Goal: Information Seeking & Learning: Understand process/instructions

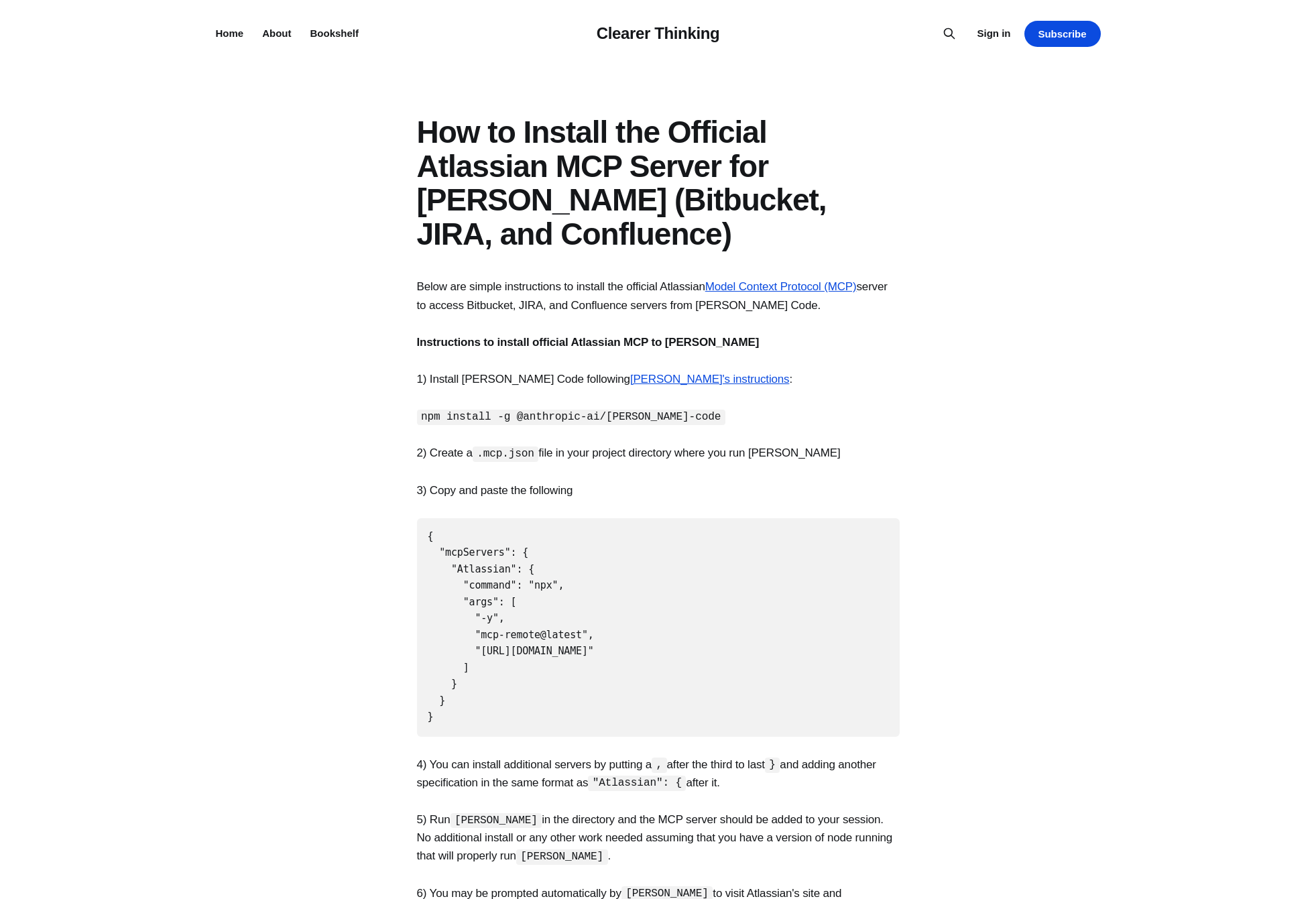
click at [651, 410] on code "npm install -g @anthropic-ai/[PERSON_NAME]-code" at bounding box center [571, 417] width 308 height 16
click at [472, 445] on p "2) Create a .mcp.json file in your project directory where you run [PERSON_NAME…" at bounding box center [658, 453] width 483 height 18
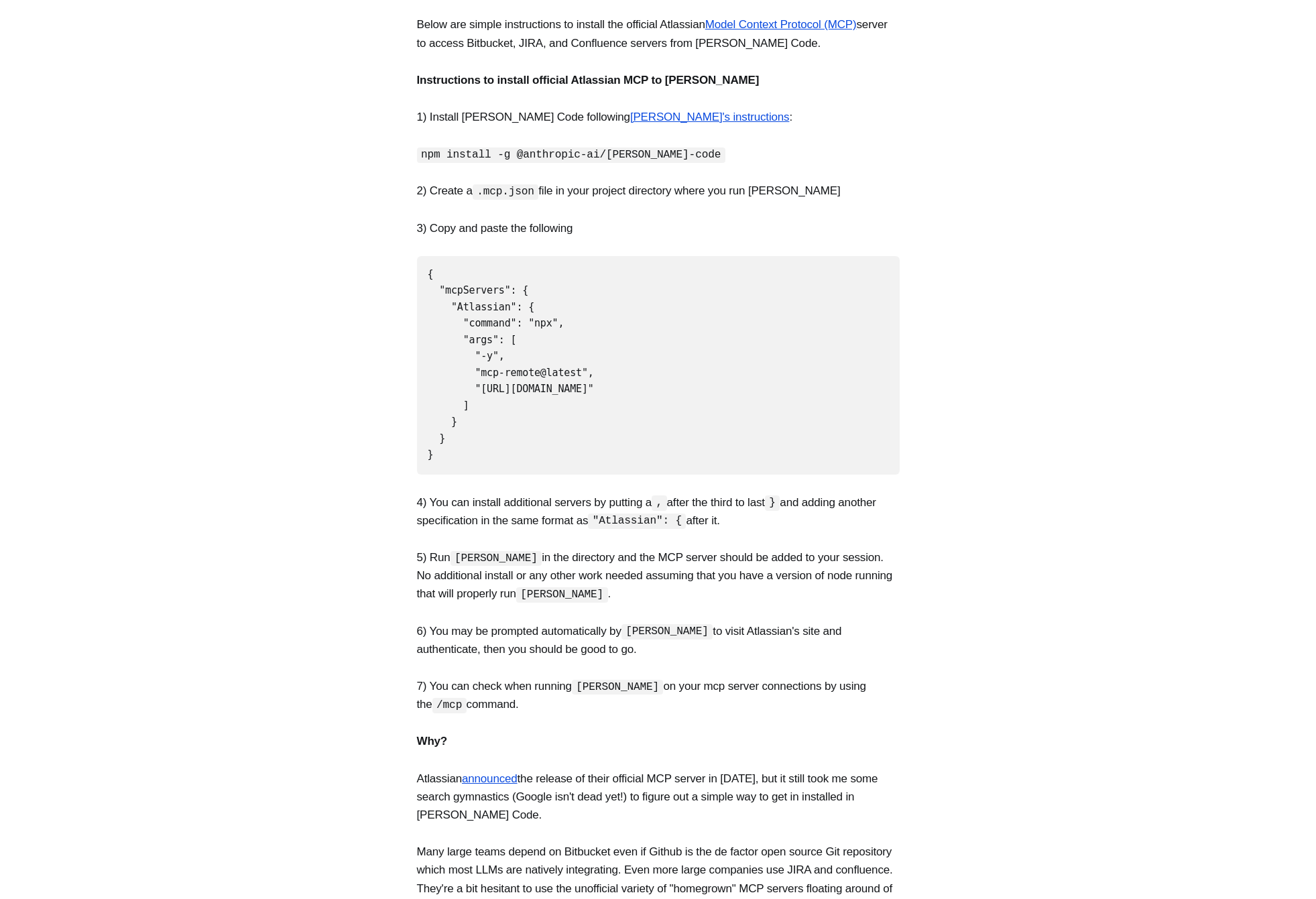
scroll to position [268, 0]
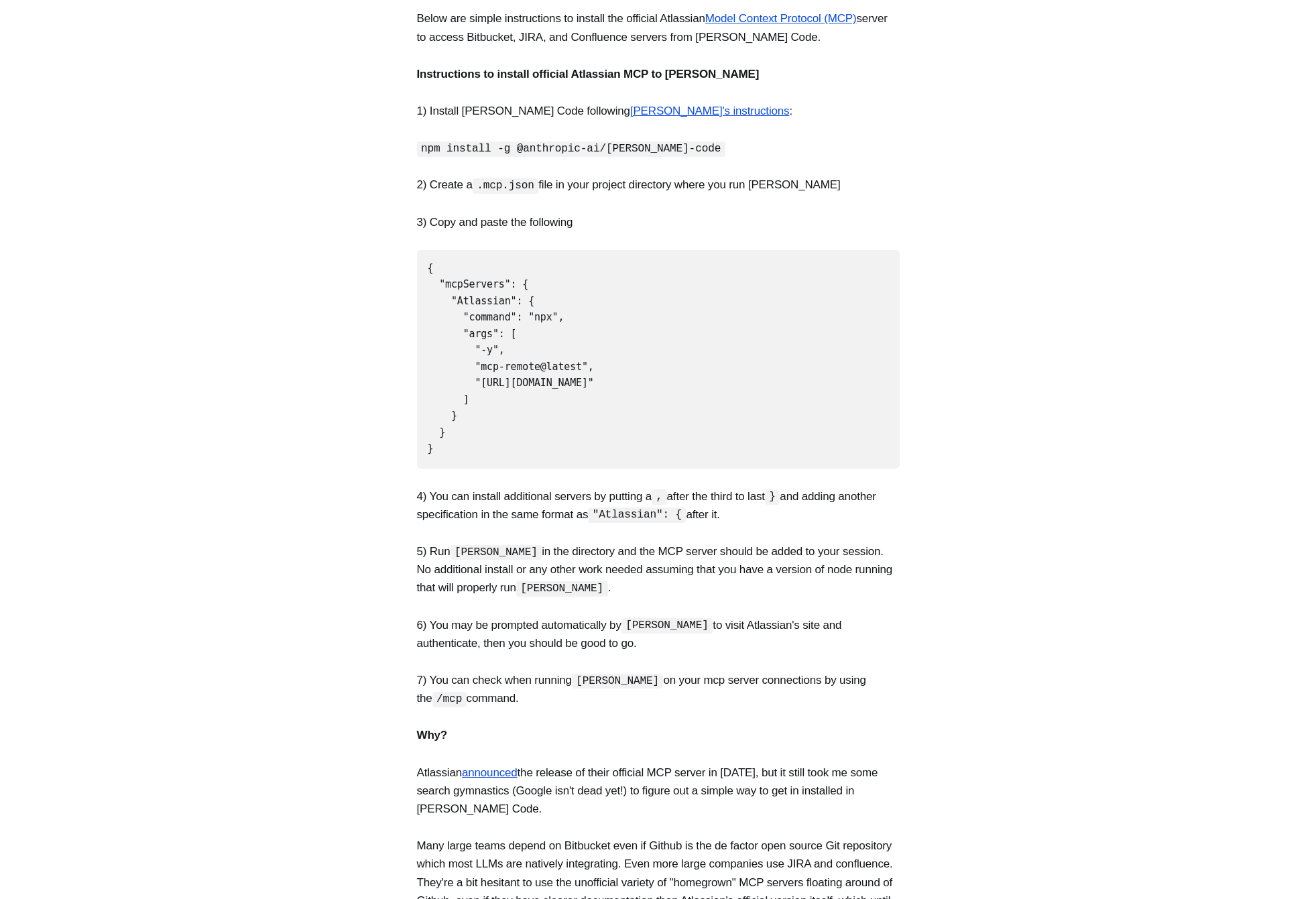
click at [492, 623] on p "6) You may be prompted automatically by [PERSON_NAME] to visit Atlassian's site…" at bounding box center [658, 635] width 483 height 37
click at [611, 618] on p "6) You may be prompted automatically by [PERSON_NAME] to visit Atlassian's site…" at bounding box center [658, 635] width 483 height 37
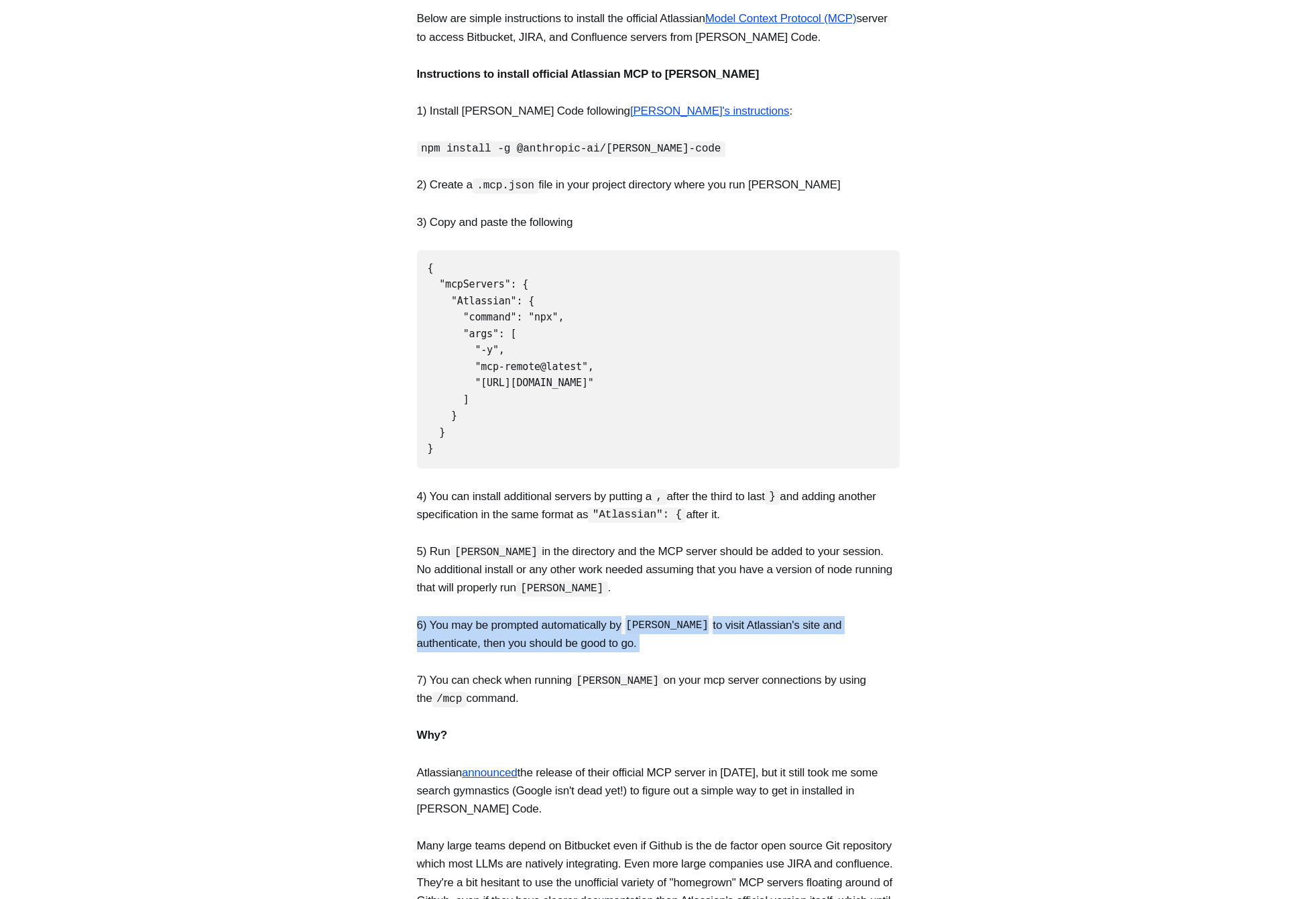
click at [611, 618] on p "6) You may be prompted automatically by [PERSON_NAME] to visit Atlassian's site…" at bounding box center [658, 635] width 483 height 37
click at [780, 621] on p "6) You may be prompted automatically by [PERSON_NAME] to visit Atlassian's site…" at bounding box center [658, 635] width 483 height 37
click at [705, 617] on p "6) You may be prompted automatically by [PERSON_NAME] to visit Atlassian's site…" at bounding box center [658, 635] width 483 height 37
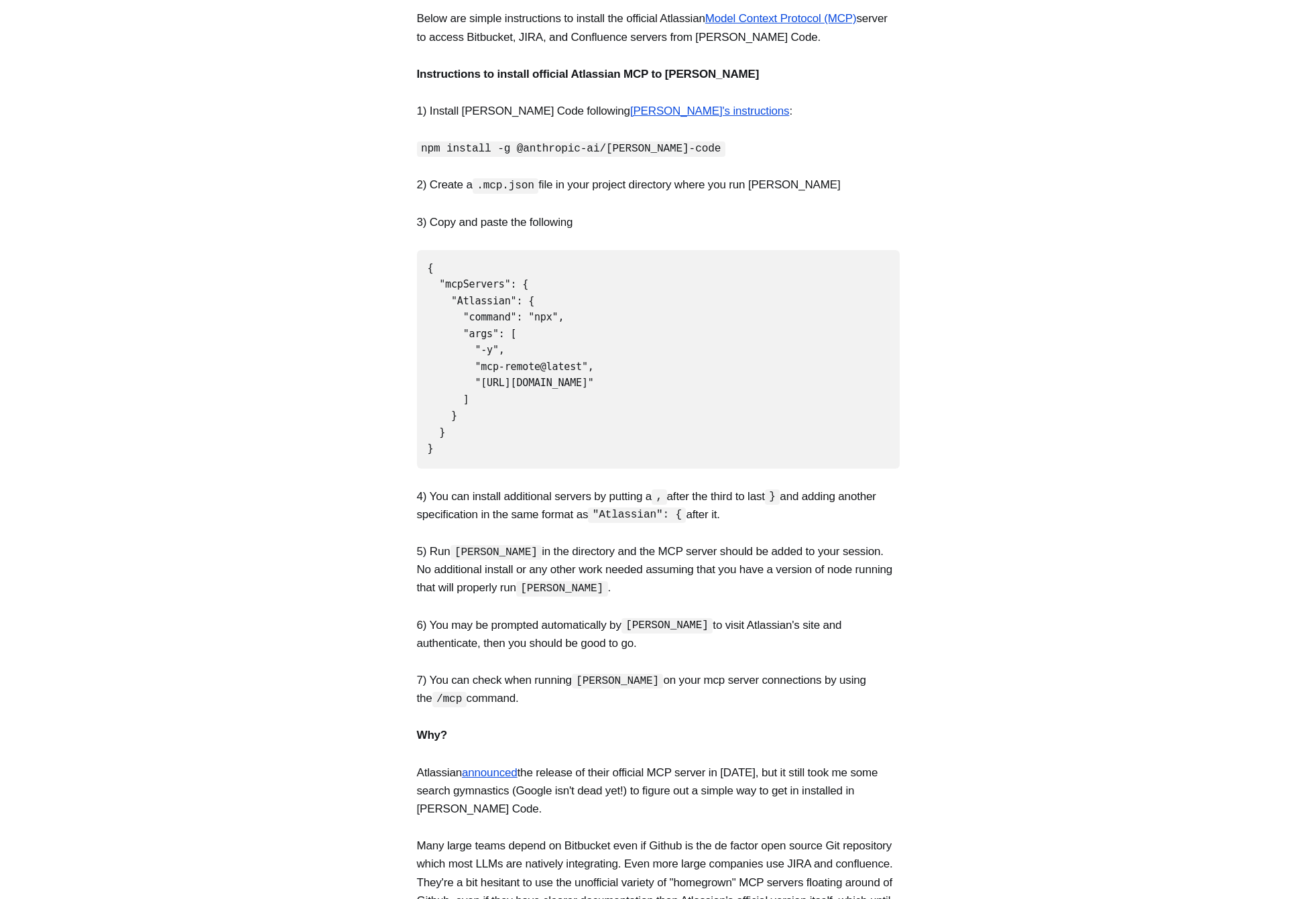
click at [572, 617] on p "6) You may be prompted automatically by [PERSON_NAME] to visit Atlassian's site…" at bounding box center [658, 635] width 483 height 37
click at [606, 631] on p "6) You may be prompted automatically by [PERSON_NAME] to visit Atlassian's site…" at bounding box center [658, 635] width 483 height 37
click at [543, 671] on p "7) You can check when running [PERSON_NAME] on your mcp server connections by u…" at bounding box center [658, 690] width 483 height 37
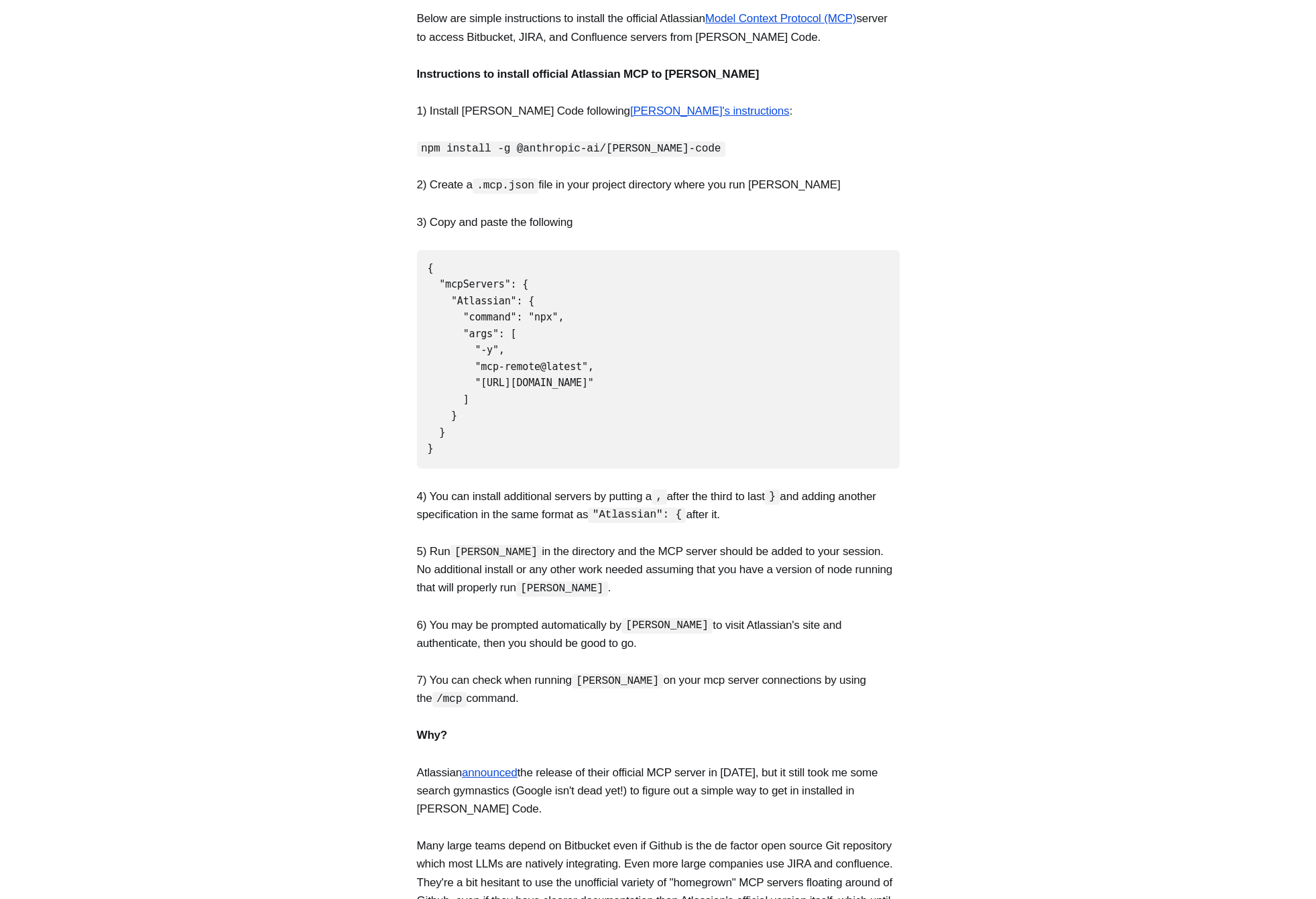
click at [601, 674] on code "[PERSON_NAME]" at bounding box center [617, 681] width 92 height 16
click at [658, 654] on section "Below are simple instructions to install the official Atlassian Model Context P…" at bounding box center [658, 514] width 1316 height 1010
click at [594, 779] on p "Atlassian announced the release of their official MCP server in [DATE], but it …" at bounding box center [658, 791] width 483 height 55
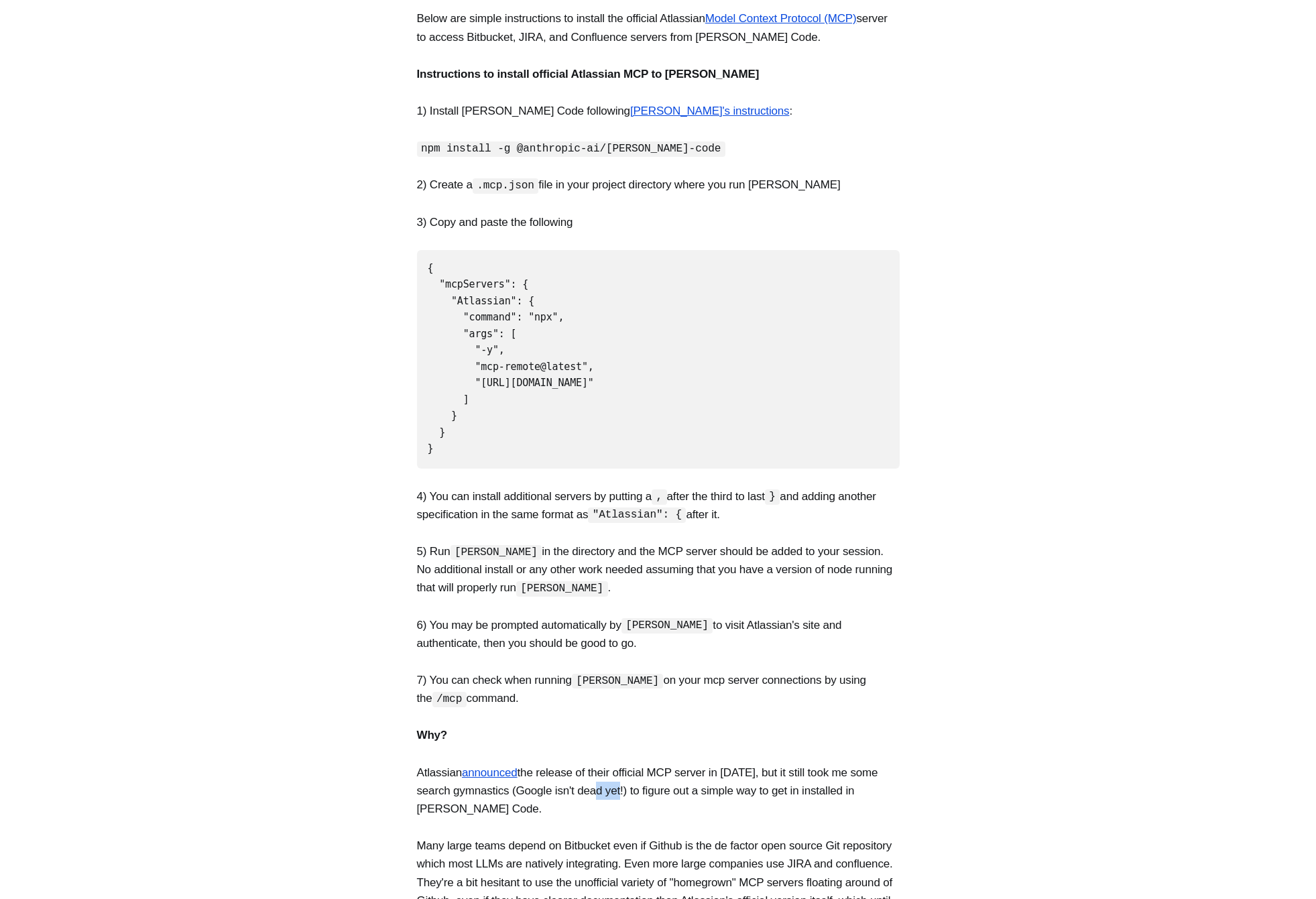
click at [594, 779] on p "Atlassian announced the release of their official MCP server in [DATE], but it …" at bounding box center [658, 791] width 483 height 55
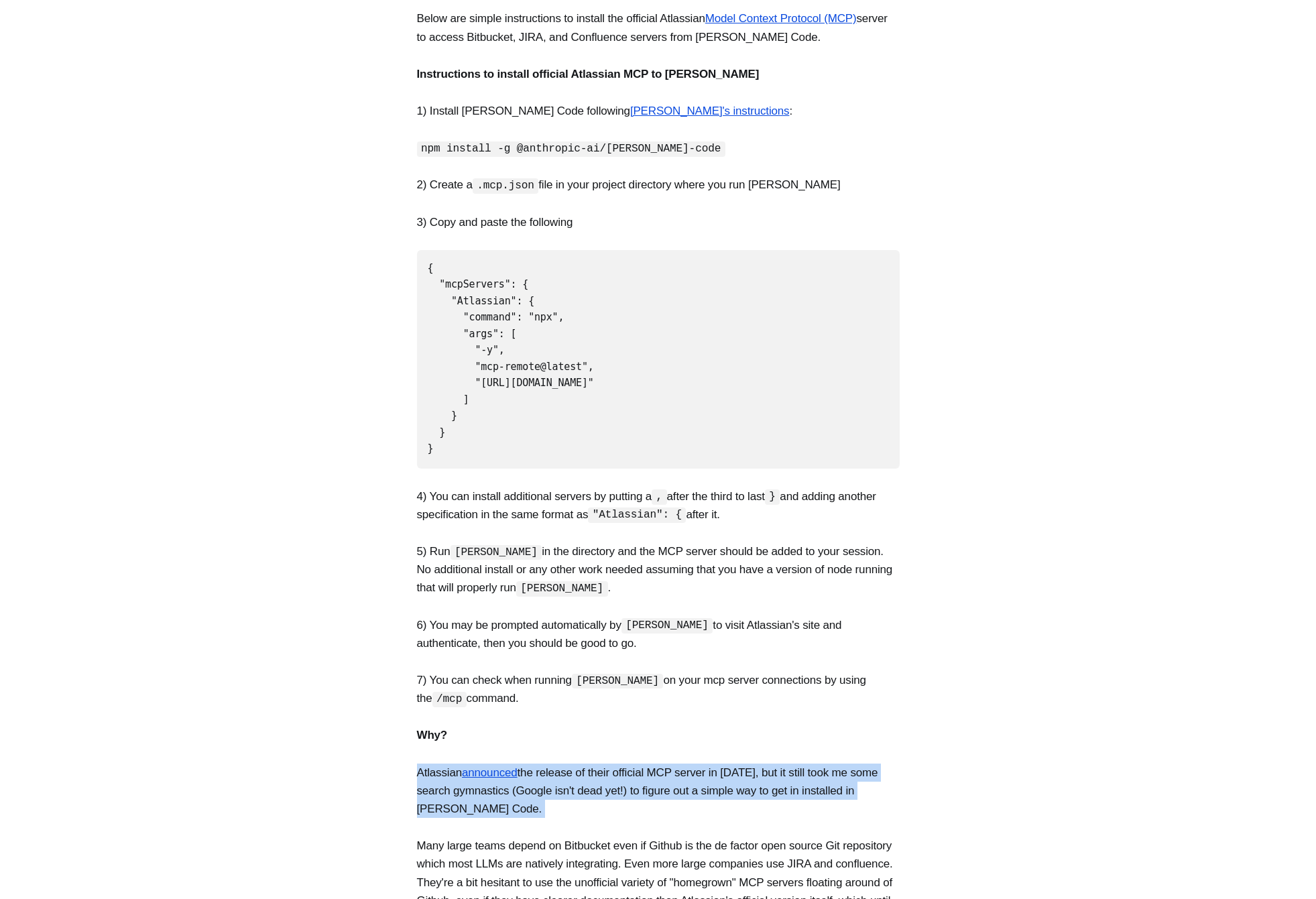
click at [594, 779] on p "Atlassian announced the release of their official MCP server in [DATE], but it …" at bounding box center [658, 791] width 483 height 55
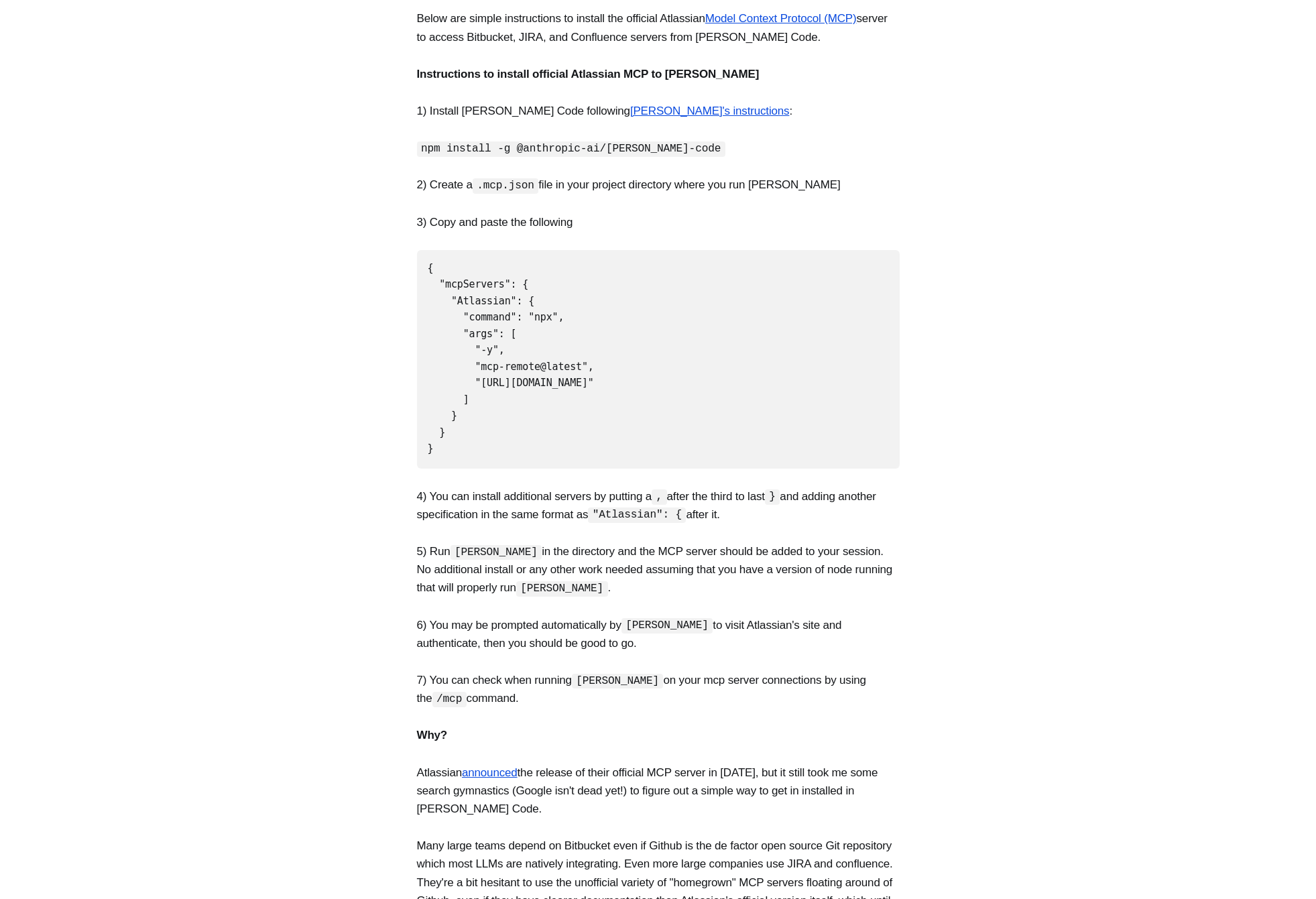
click at [594, 779] on p "Atlassian announced the release of their official MCP server in [DATE], but it …" at bounding box center [658, 791] width 483 height 55
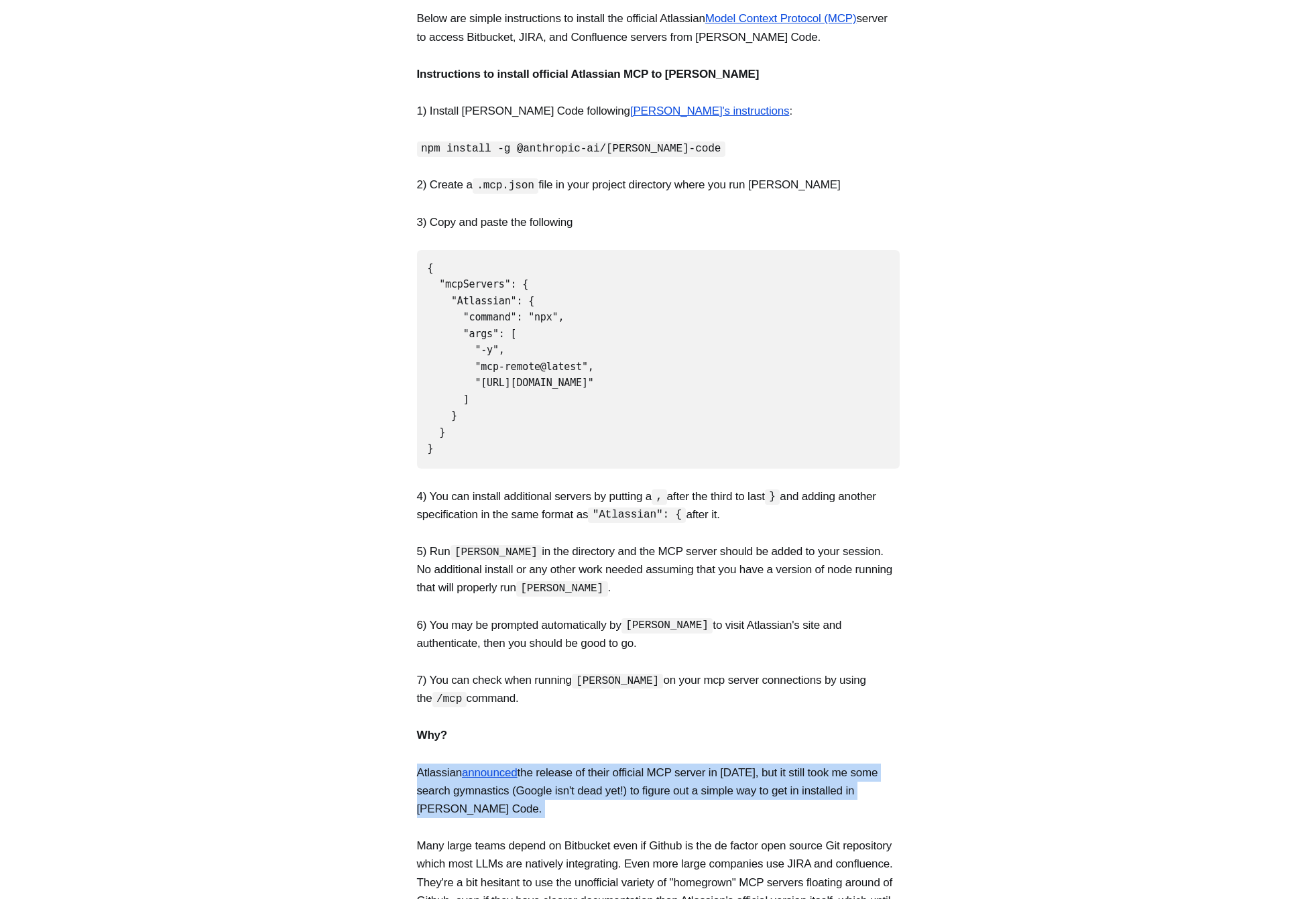
click at [595, 779] on p "Atlassian announced the release of their official MCP server in [DATE], but it …" at bounding box center [658, 791] width 483 height 55
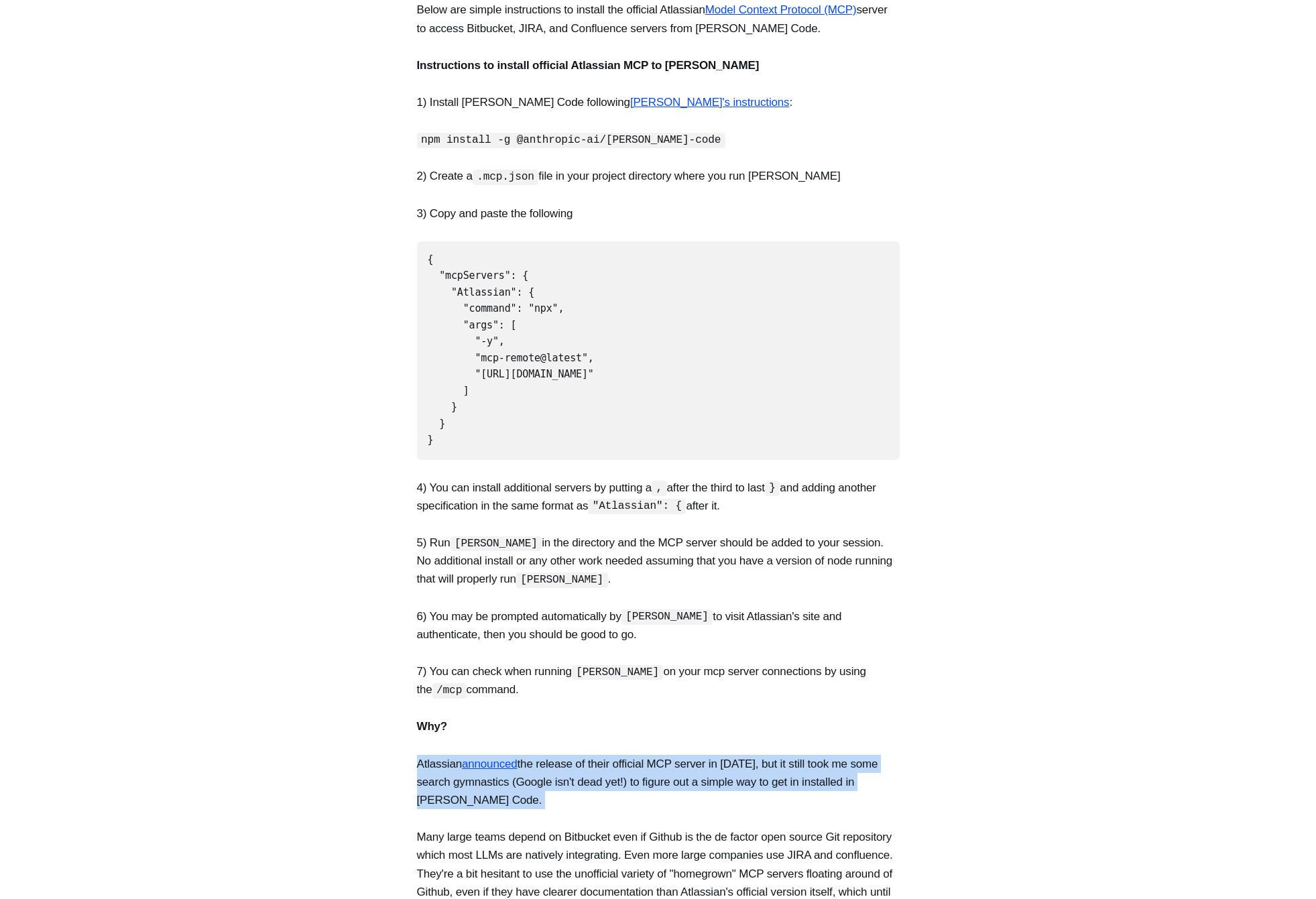
scroll to position [0, 0]
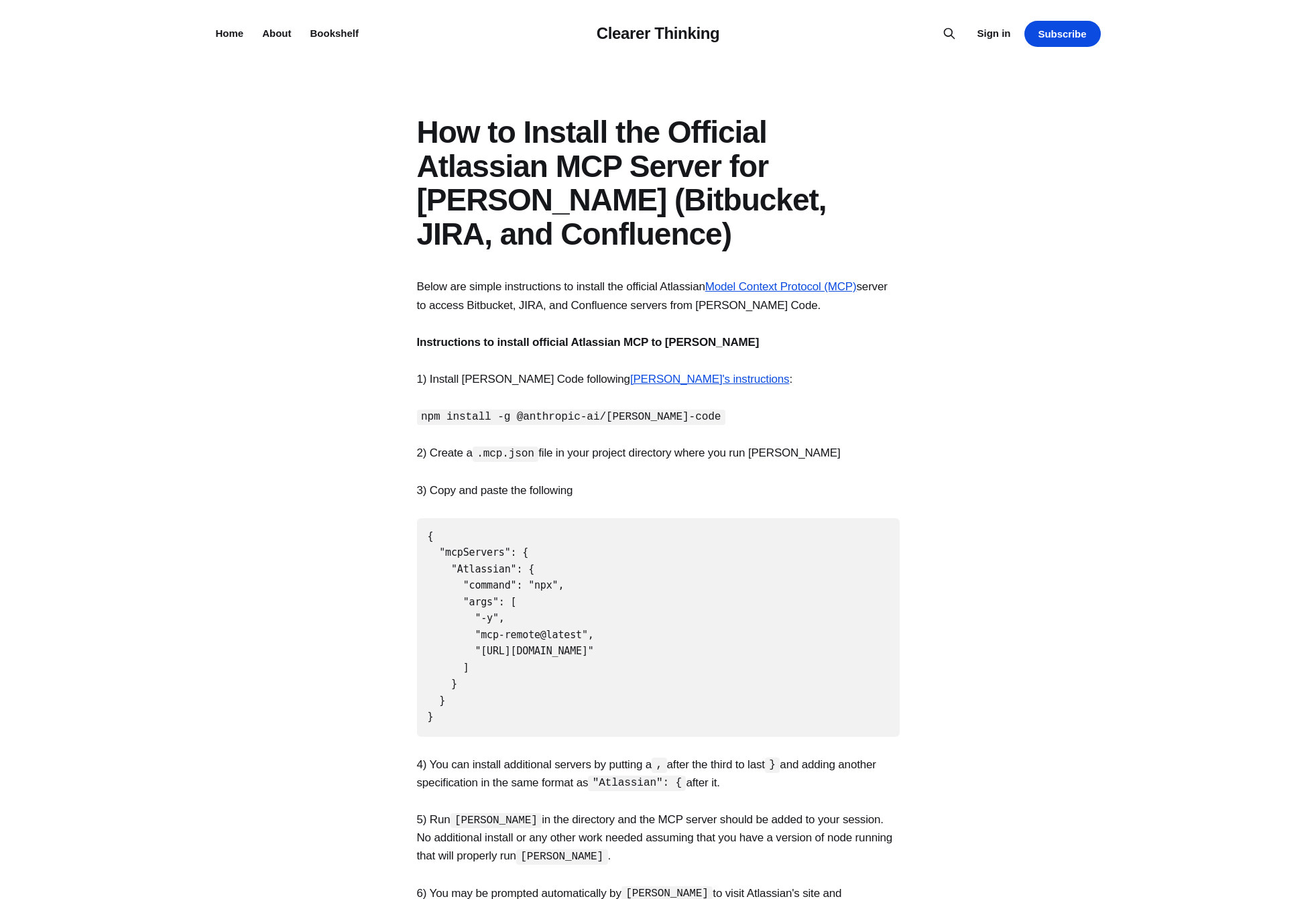
click at [523, 463] on section "Below are simple instructions to install the official Atlassian Model Context P…" at bounding box center [658, 783] width 1316 height 1010
click at [629, 464] on section "Below are simple instructions to install the official Atlassian Model Context P…" at bounding box center [658, 783] width 1316 height 1010
click at [572, 608] on pre "{ "mcpServers": { "Atlassian": { "command": "npx", "args": [ "-y", "mcp-remote@…" at bounding box center [658, 627] width 483 height 219
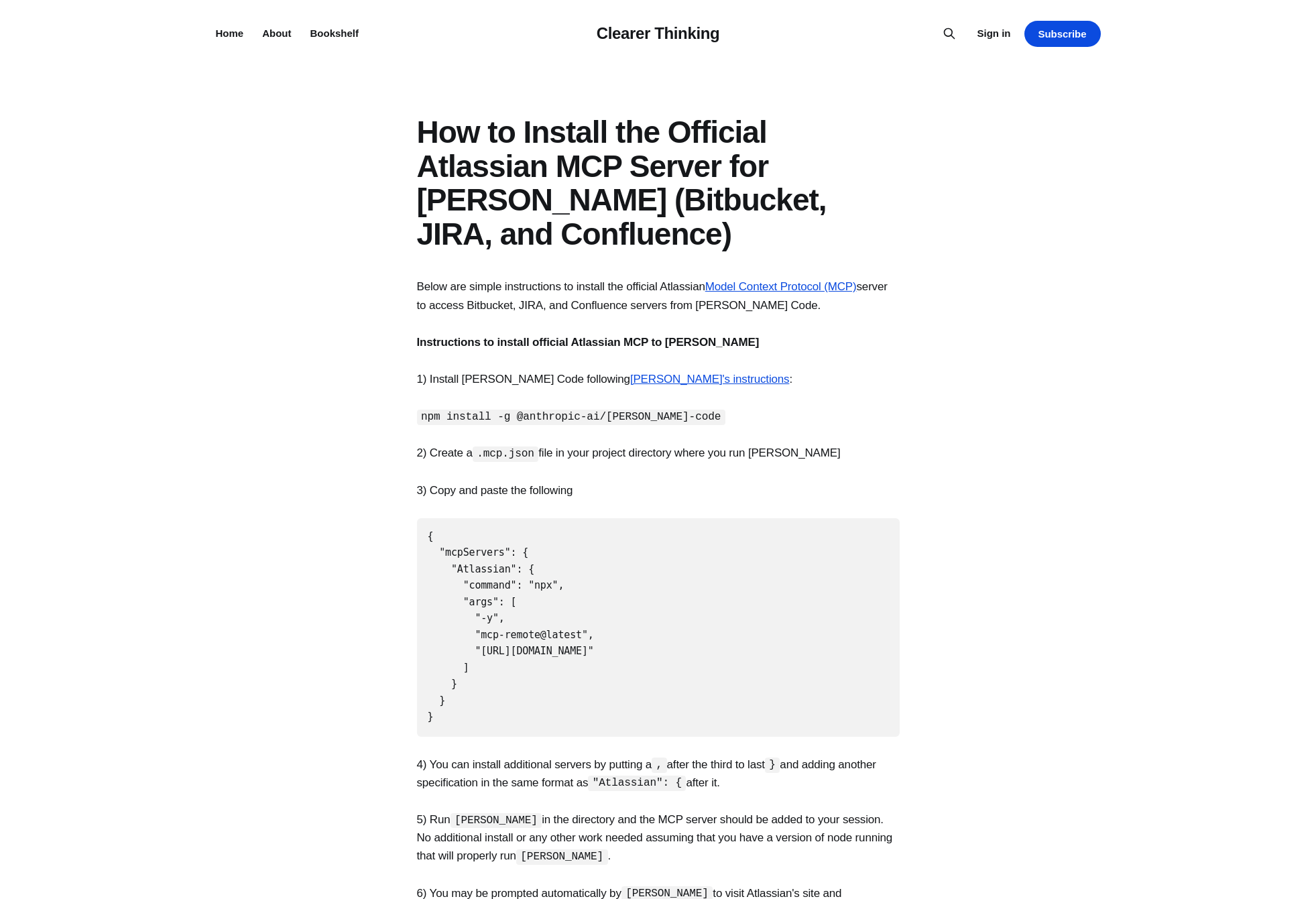
click at [468, 577] on code "{ "mcpServers": { "Atlassian": { "command": "npx", "args": [ "-y", "mcp-remote@…" at bounding box center [511, 626] width 166 height 193
click at [489, 599] on code "{ "mcpServers": { "Atlassian": { "command": "npx", "args": [ "-y", "mcp-remote@…" at bounding box center [511, 626] width 166 height 193
click at [767, 675] on pre "{ "mcpServers": { "Atlassian": { "command": "npx", "args": [ "-y", "mcp-remote@…" at bounding box center [658, 627] width 483 height 219
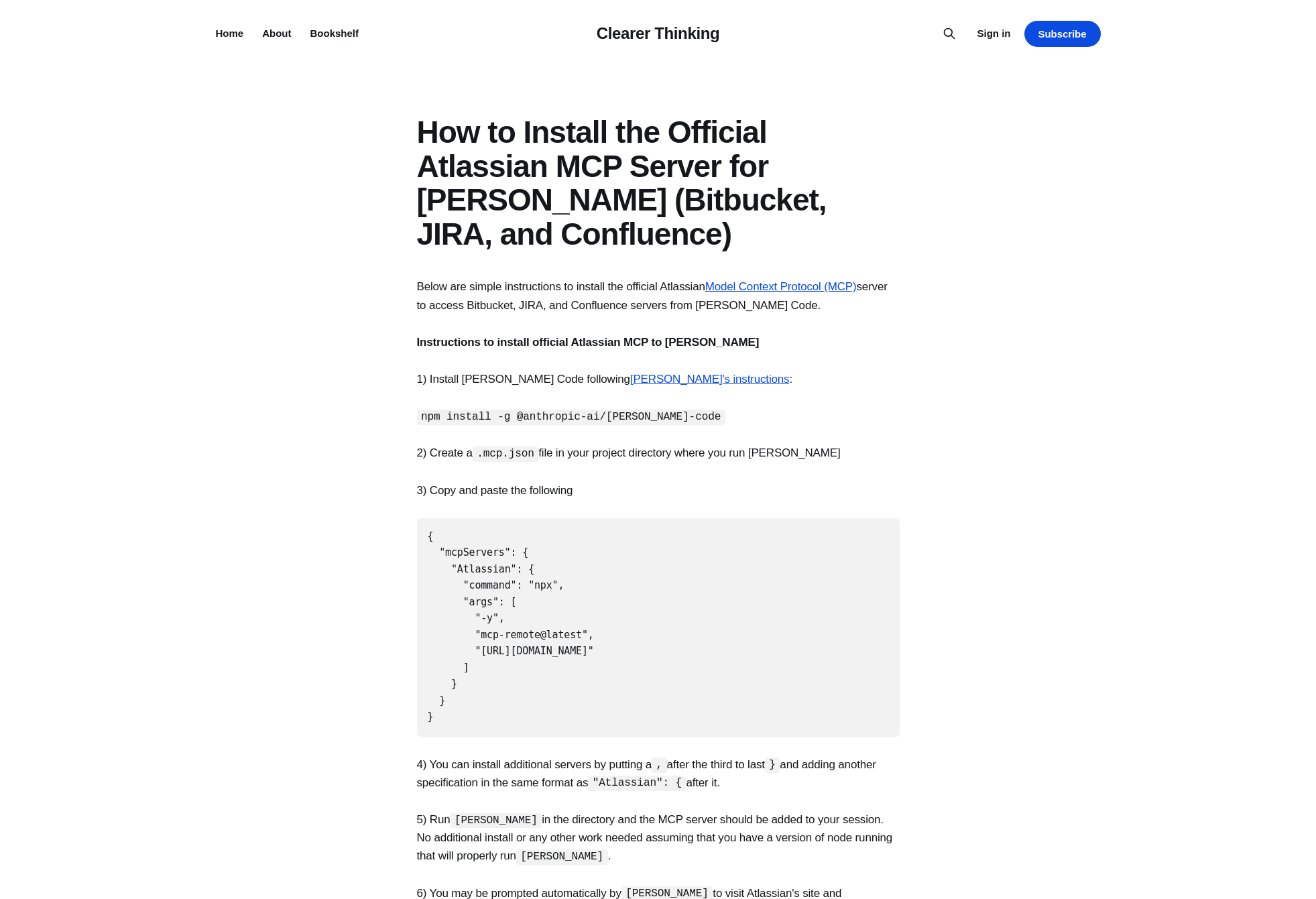
click at [1064, 731] on section "Below are simple instructions to install the official Atlassian Model Context P…" at bounding box center [658, 783] width 1316 height 1010
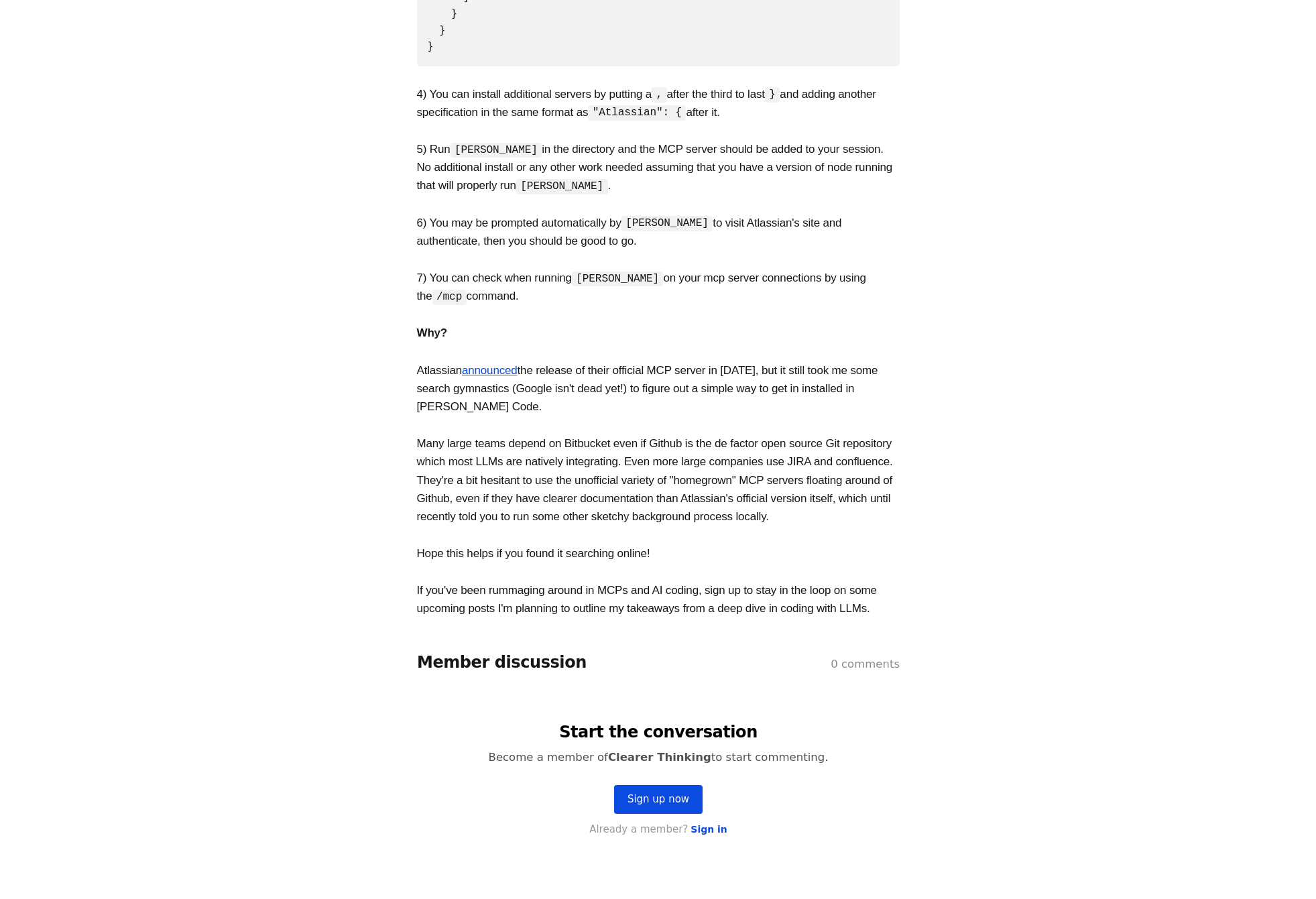
scroll to position [134, 0]
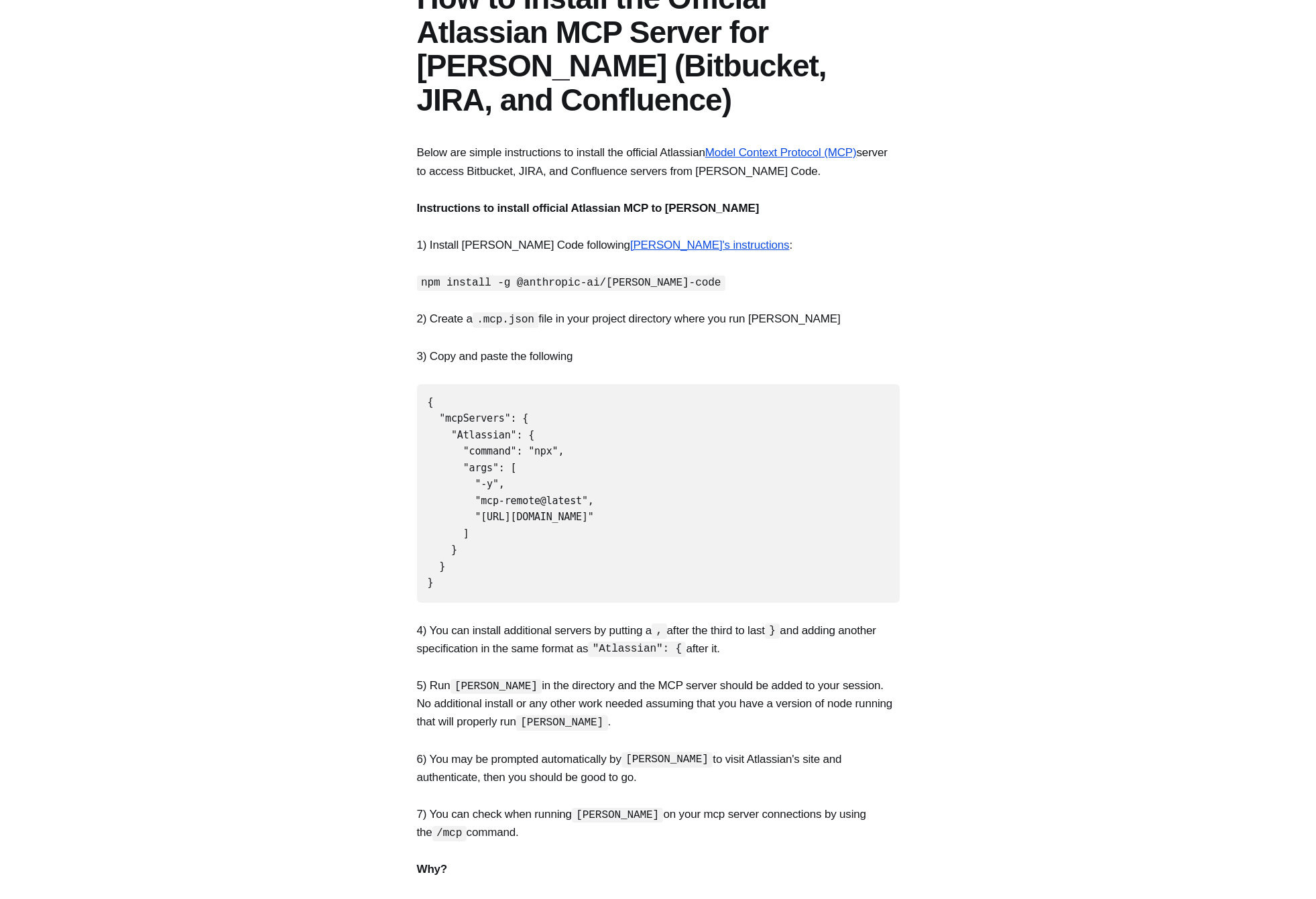
click at [634, 457] on pre "{ "mcpServers": { "Atlassian": { "command": "npx", "args": [ "-y", "mcp-remote@…" at bounding box center [658, 493] width 483 height 219
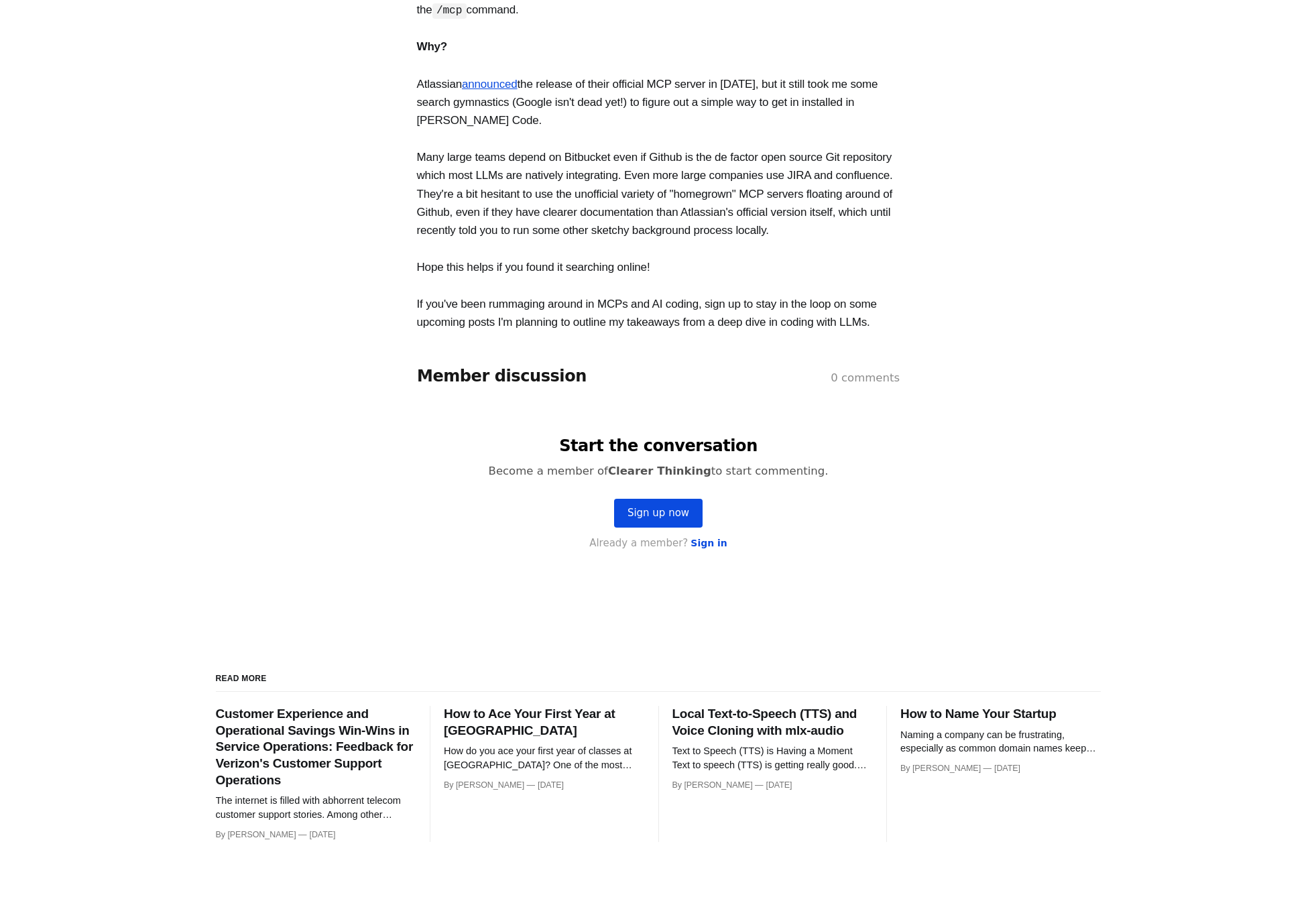
scroll to position [1005, 0]
